Goal: Transaction & Acquisition: Purchase product/service

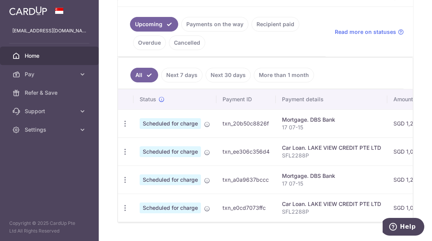
scroll to position [193, 0]
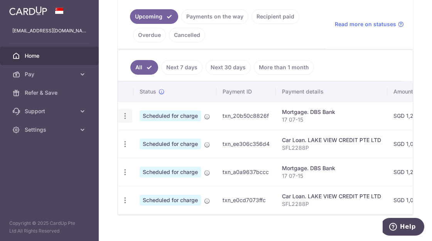
click at [126, 117] on icon "button" at bounding box center [125, 116] width 8 height 8
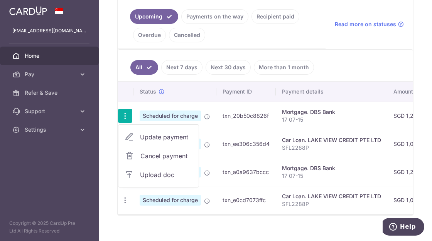
click at [195, 90] on div "Status" at bounding box center [175, 92] width 71 height 8
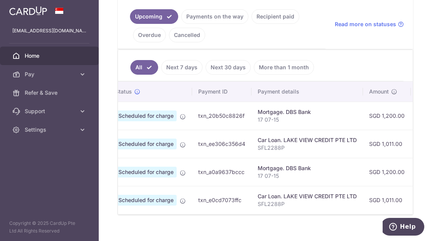
scroll to position [0, 0]
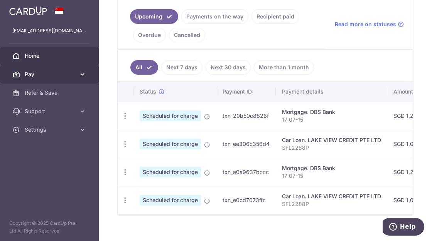
click at [18, 71] on icon at bounding box center [16, 75] width 8 height 8
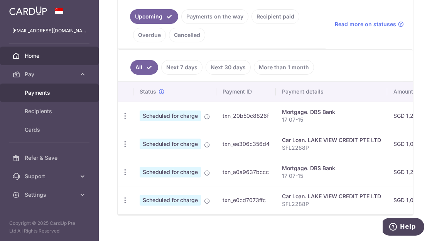
click at [64, 94] on span "Payments" at bounding box center [50, 93] width 51 height 8
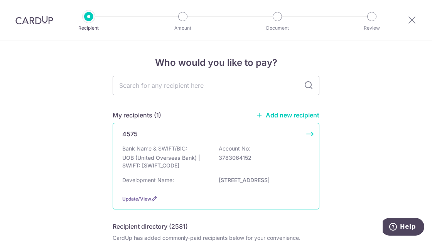
click at [171, 176] on div "Bank Name & SWIFT/BIC: UOB (United Overseas Bank) | SWIFT: UOVBSGSGXXX Account …" at bounding box center [215, 167] width 187 height 44
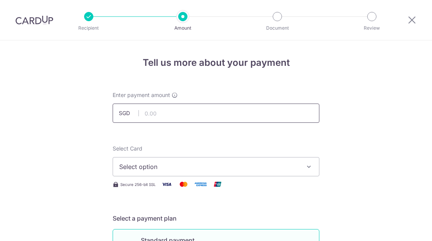
click at [199, 114] on input "text" at bounding box center [216, 113] width 207 height 19
type input "961.38"
type input "17 07-15"
type input "NIC170"
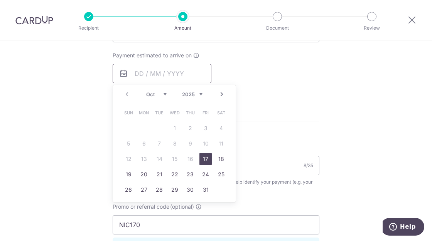
scroll to position [351, 0]
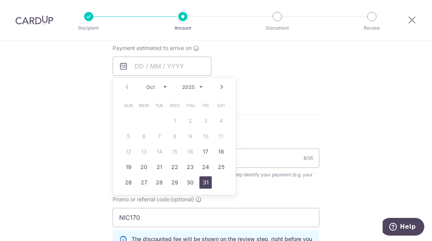
click at [199, 178] on link "31" at bounding box center [205, 183] width 12 height 12
type input "[DATE]"
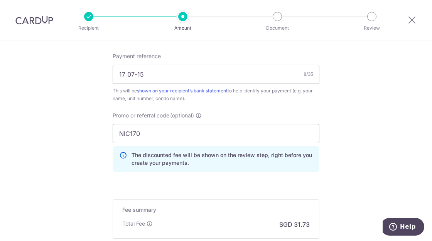
scroll to position [544, 0]
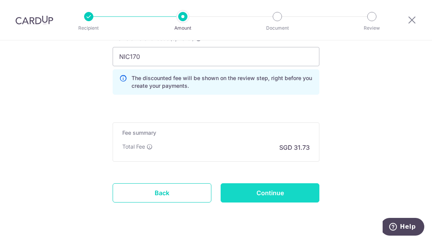
click at [271, 189] on input "Continue" at bounding box center [270, 193] width 99 height 19
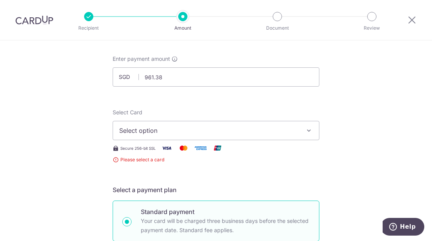
click at [246, 132] on span "Select option" at bounding box center [209, 130] width 180 height 9
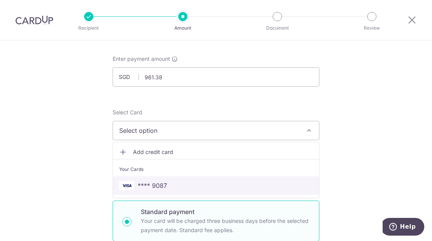
click at [175, 186] on span "**** 9087" at bounding box center [216, 185] width 194 height 9
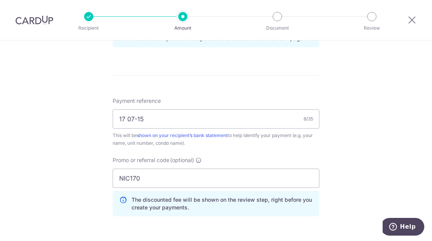
scroll to position [563, 0]
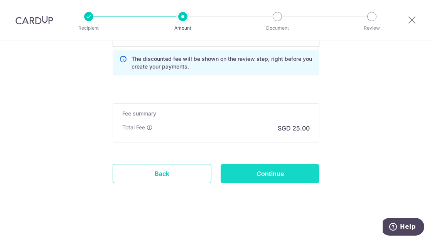
click at [253, 171] on input "Continue" at bounding box center [270, 173] width 99 height 19
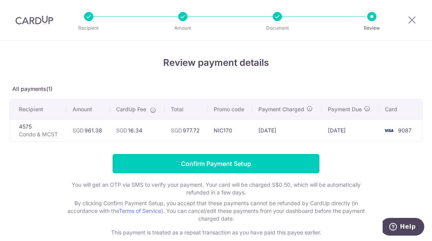
drag, startPoint x: 183, startPoint y: 162, endPoint x: 219, endPoint y: 157, distance: 36.7
click at [188, 162] on input "Confirm Payment Setup" at bounding box center [216, 163] width 207 height 19
